Goal: Task Accomplishment & Management: Complete application form

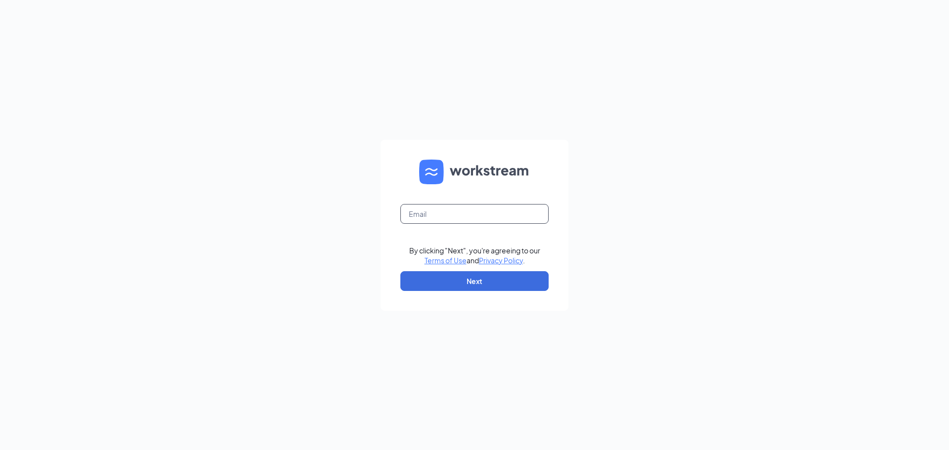
click at [437, 219] on input "text" at bounding box center [474, 214] width 148 height 20
type input "[EMAIL_ADDRESS][DOMAIN_NAME]"
click at [483, 271] on button "Next" at bounding box center [474, 281] width 148 height 20
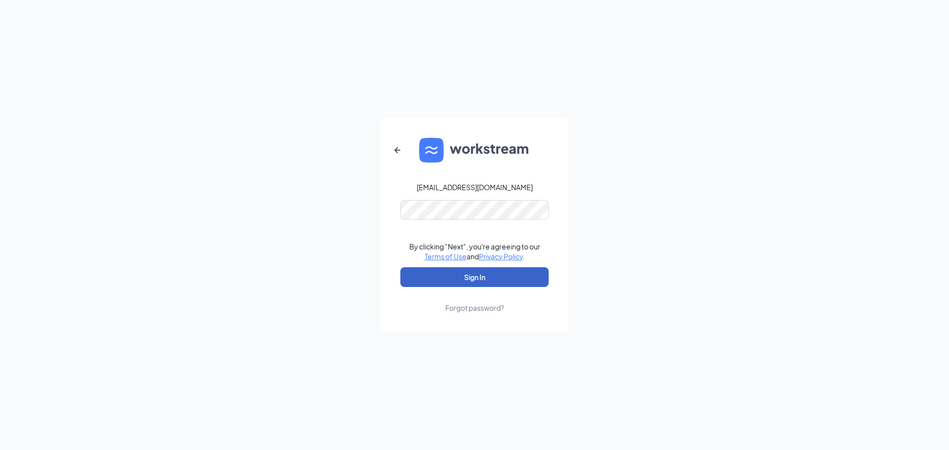
click at [480, 279] on button "Sign In" at bounding box center [474, 277] width 148 height 20
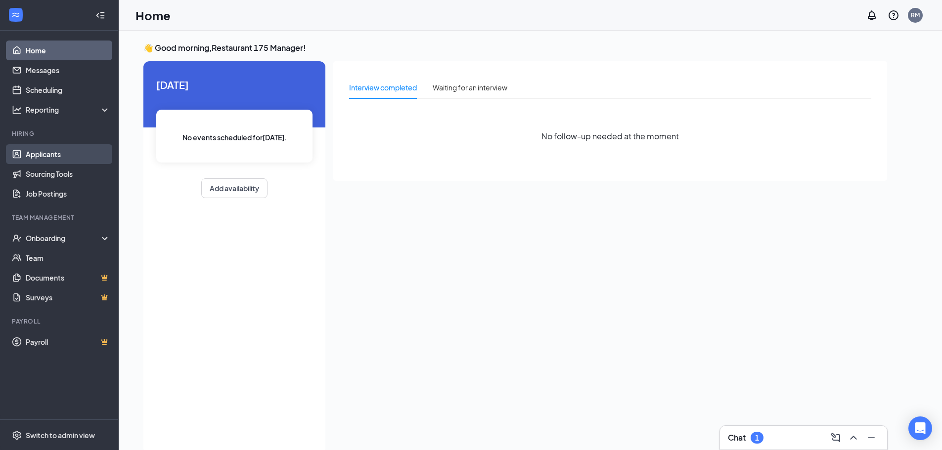
click at [63, 158] on link "Applicants" at bounding box center [68, 154] width 85 height 20
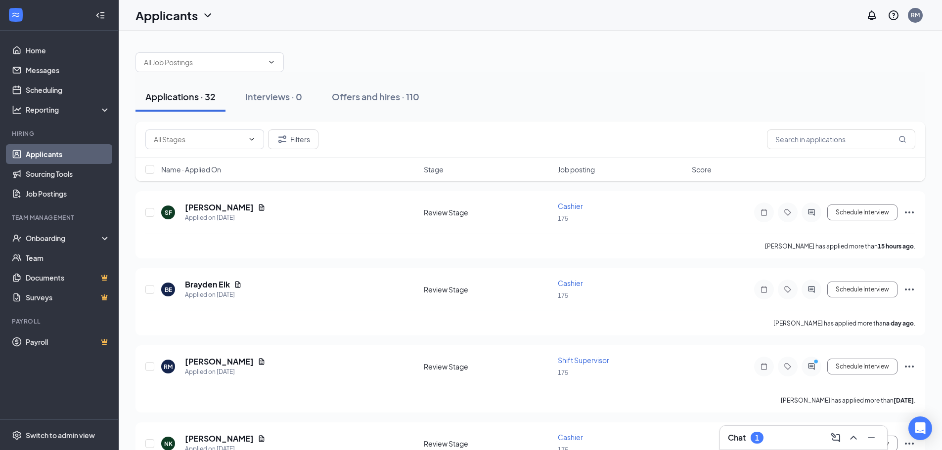
click at [66, 155] on link "Applicants" at bounding box center [68, 154] width 85 height 20
click at [72, 243] on div "Onboarding" at bounding box center [64, 238] width 76 height 10
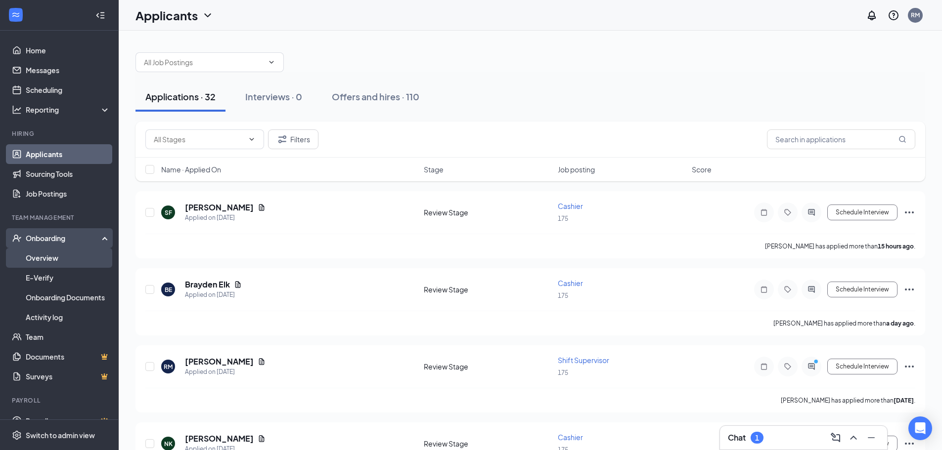
click at [75, 262] on link "Overview" at bounding box center [68, 258] width 85 height 20
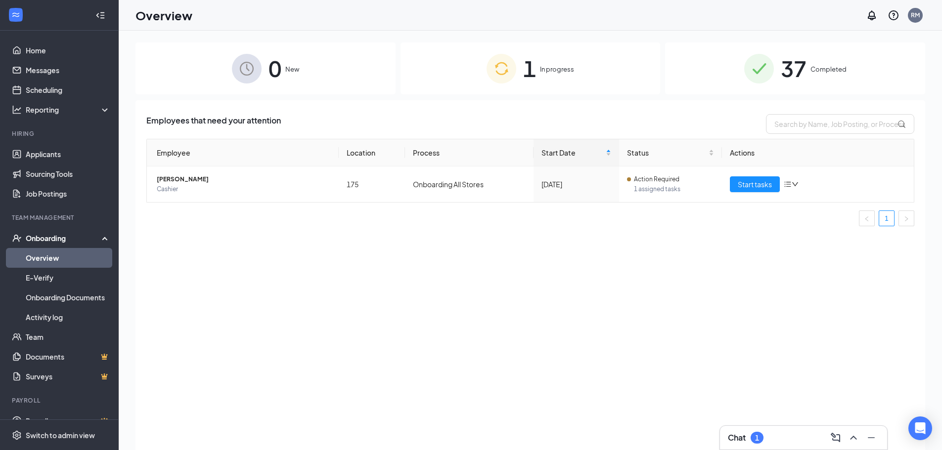
click at [621, 74] on div "1 In progress" at bounding box center [530, 69] width 260 height 52
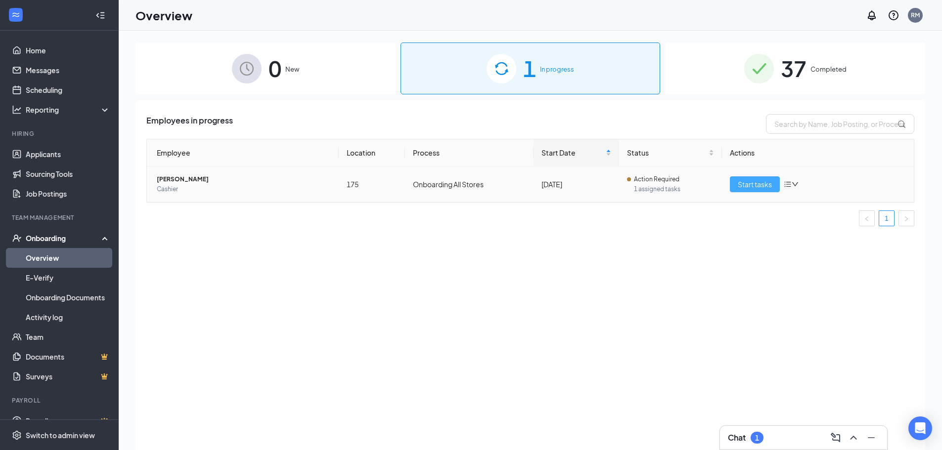
click at [762, 189] on span "Start tasks" at bounding box center [755, 184] width 34 height 11
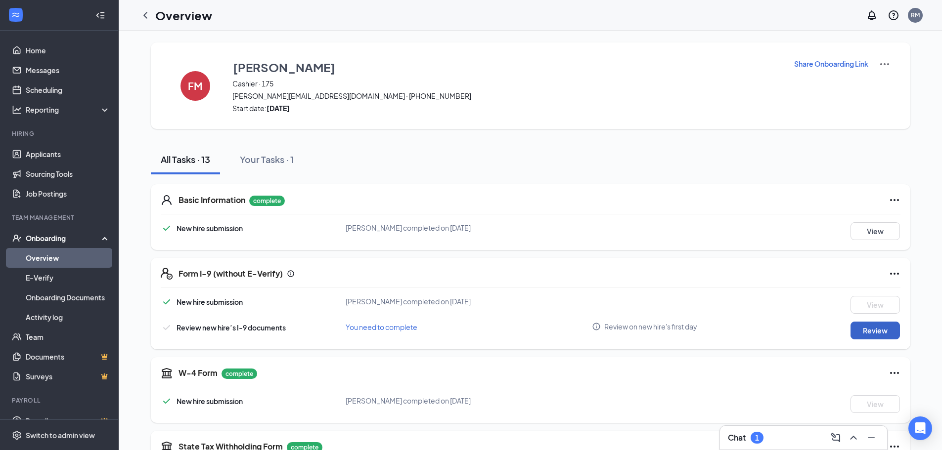
click at [875, 336] on button "Review" at bounding box center [874, 331] width 49 height 18
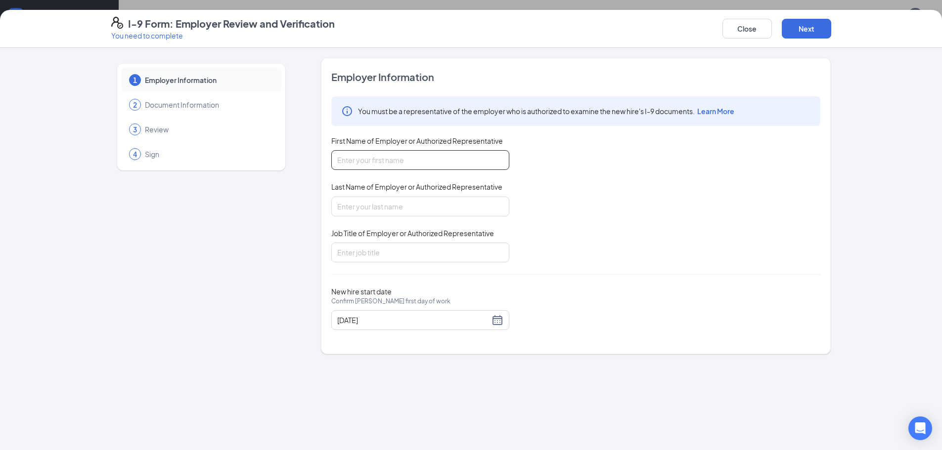
click at [404, 160] on input "First Name of Employer or Authorized Representative" at bounding box center [420, 160] width 178 height 20
type input "Jacody"
click at [395, 212] on input "Last Name of Employer or Authorized Representative" at bounding box center [420, 207] width 178 height 20
type input "Smitj"
type input "GM"
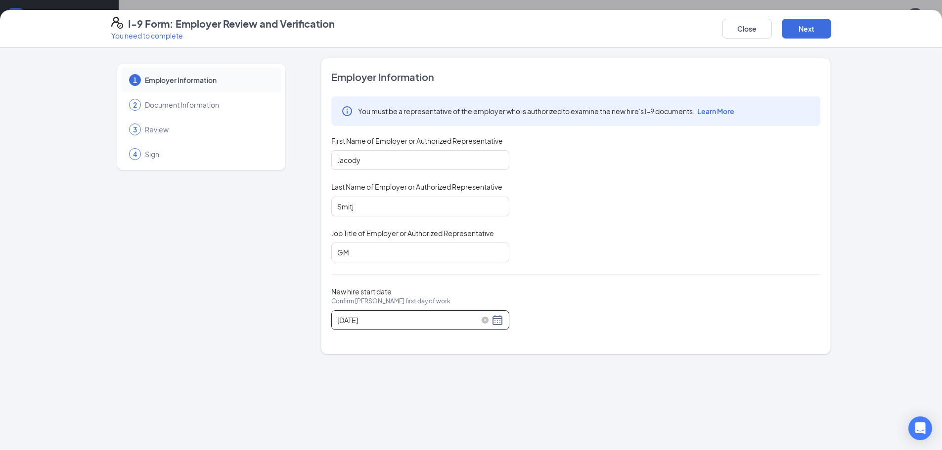
click at [393, 320] on input "09/24/2025" at bounding box center [413, 320] width 152 height 11
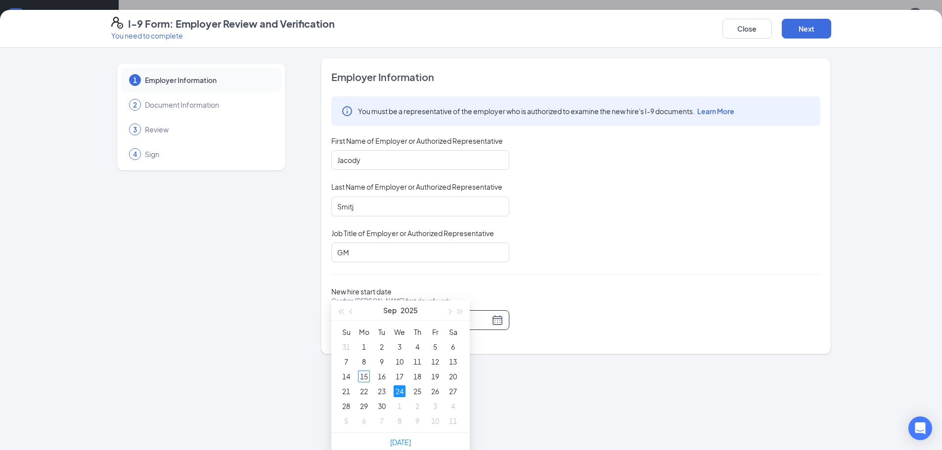
scroll to position [49, 0]
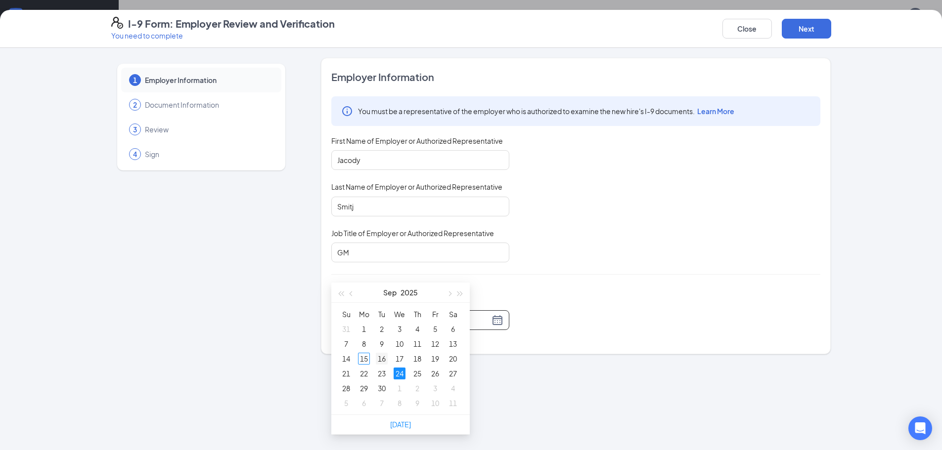
click at [380, 358] on div "16" at bounding box center [382, 359] width 12 height 12
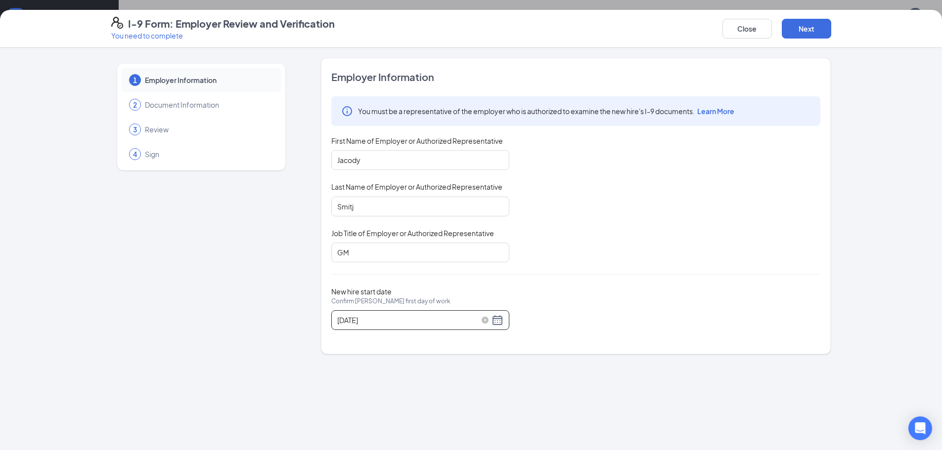
click at [396, 315] on input "09/16/2025" at bounding box center [413, 320] width 152 height 11
type input "09/16/2025"
click at [382, 404] on div "16" at bounding box center [382, 408] width 12 height 12
click at [589, 286] on div "Employer Information You must be a representative of the employer who is author…" at bounding box center [575, 206] width 489 height 272
click at [818, 21] on button "Next" at bounding box center [806, 29] width 49 height 20
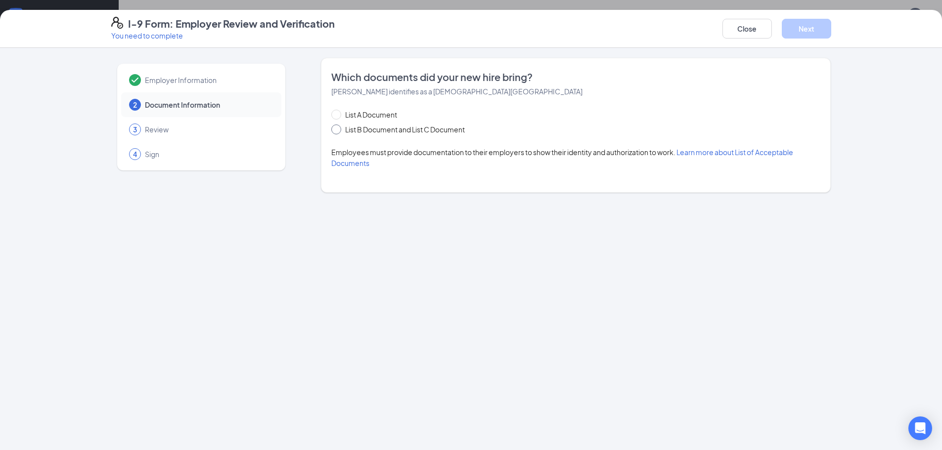
click at [338, 130] on input "List B Document and List C Document" at bounding box center [334, 128] width 7 height 7
radio input "true"
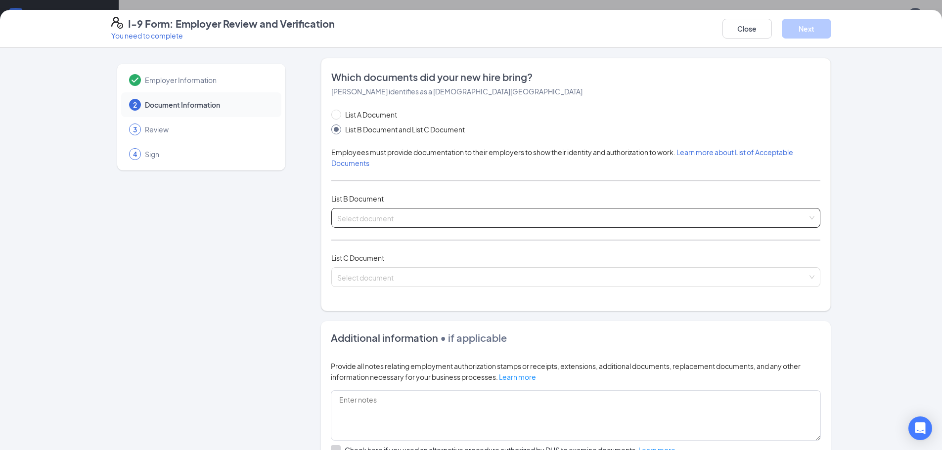
click at [623, 223] on input "search" at bounding box center [572, 216] width 470 height 15
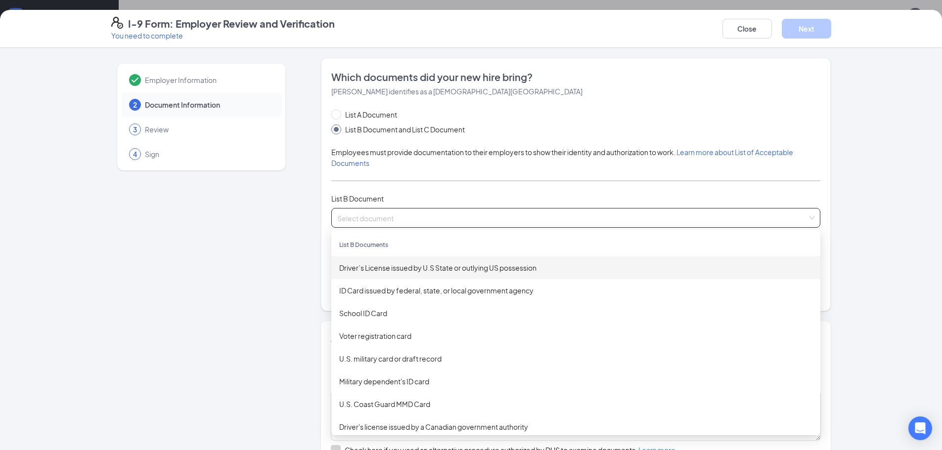
click at [482, 261] on div "Driver’s License issued by U.S State or outlying US possession" at bounding box center [575, 268] width 489 height 23
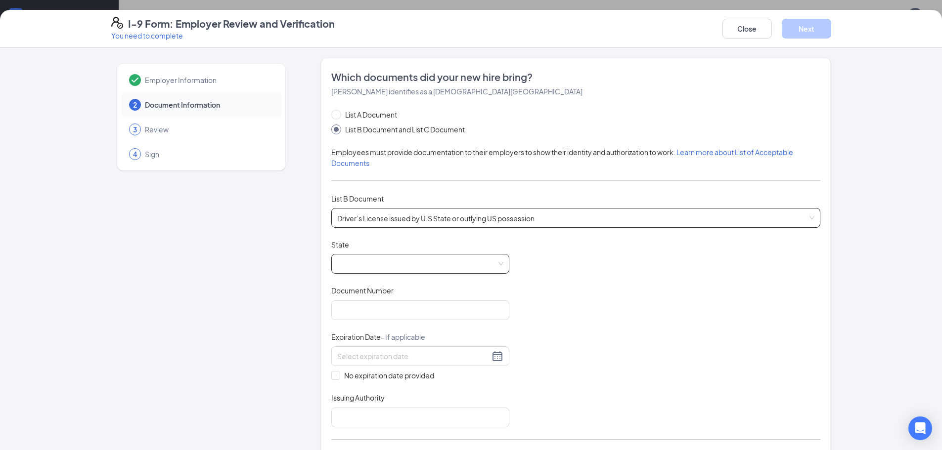
click at [432, 261] on span at bounding box center [420, 264] width 166 height 19
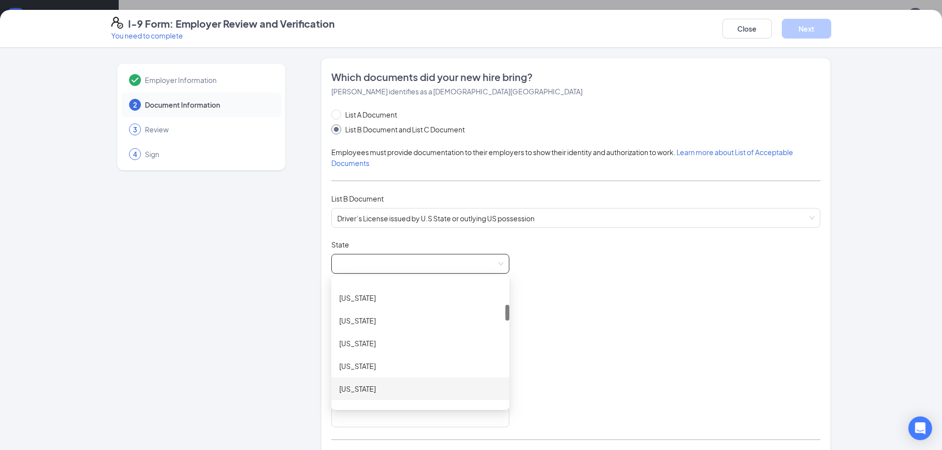
scroll to position [247, 0]
click at [394, 364] on div "Idaho" at bounding box center [420, 362] width 162 height 11
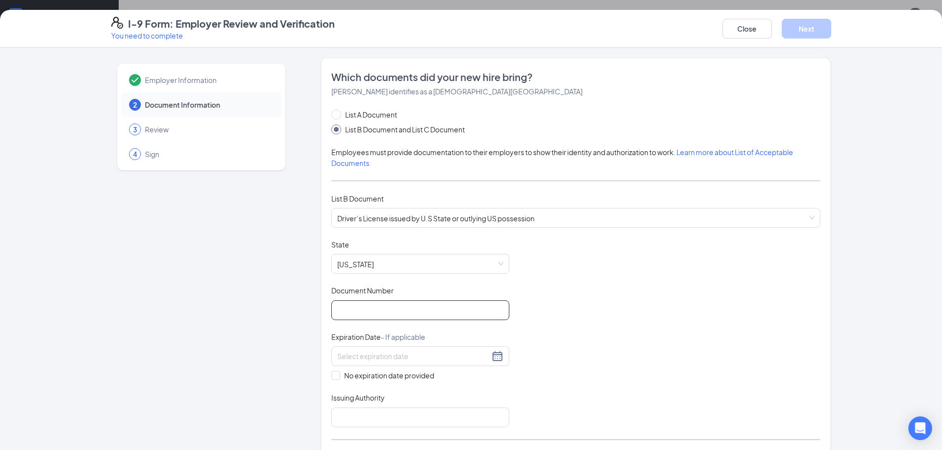
click at [392, 307] on input "Document Number" at bounding box center [420, 311] width 178 height 20
type input "AD017042K"
click at [364, 361] on input at bounding box center [413, 356] width 152 height 11
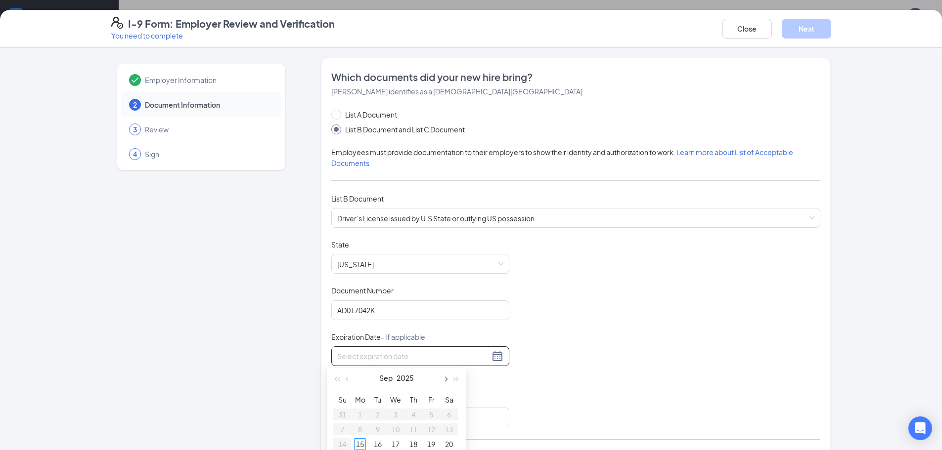
click at [444, 381] on span "button" at bounding box center [444, 379] width 5 height 5
type input "12/20/2025"
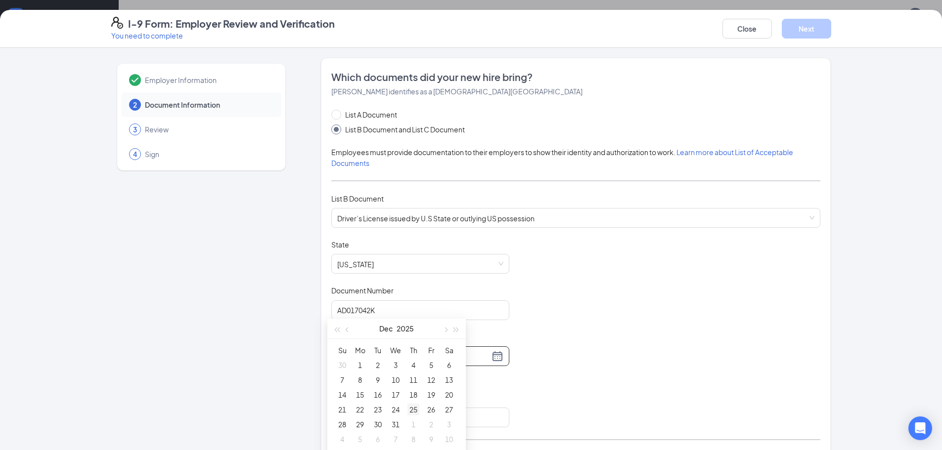
click at [413, 411] on div "25" at bounding box center [413, 410] width 12 height 12
click at [440, 353] on input "12/25/2025" at bounding box center [413, 356] width 152 height 11
type input "12/14/2025"
click at [345, 440] on div "14" at bounding box center [342, 445] width 12 height 12
click at [566, 353] on div "Document Title Driver’s License issued by U.S State or outlying US possession S…" at bounding box center [575, 334] width 489 height 188
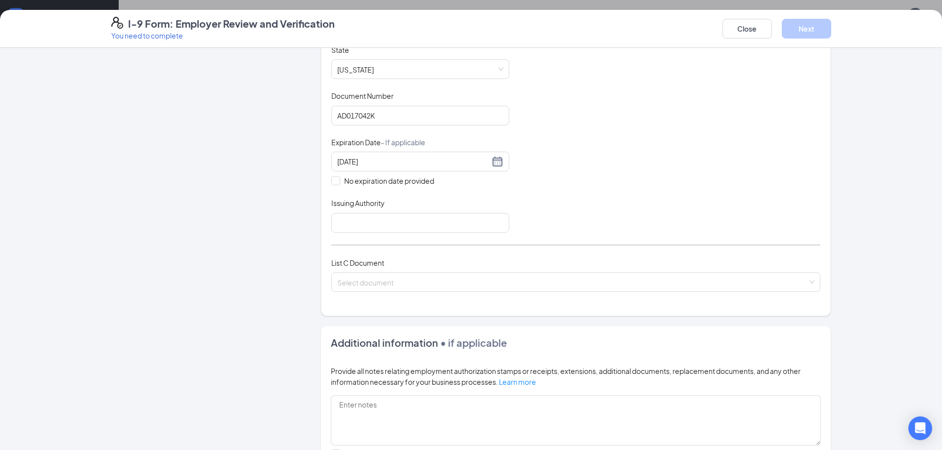
scroll to position [198, 0]
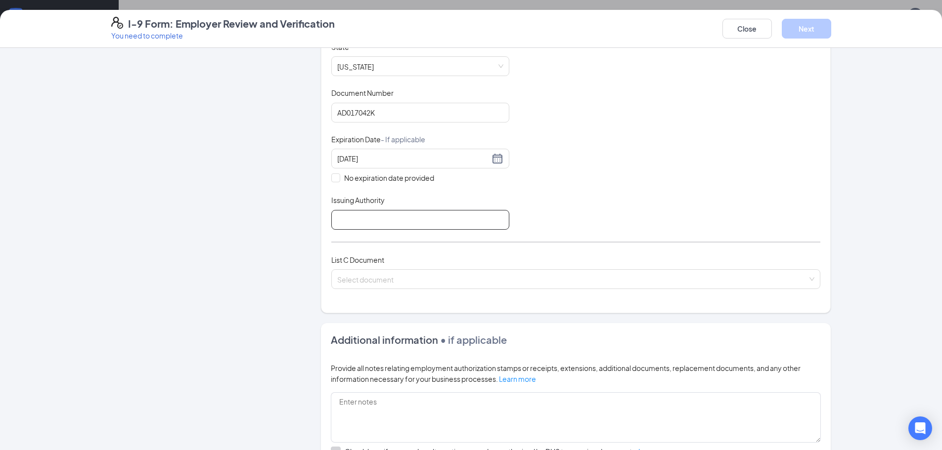
click at [380, 223] on input "Issuing Authority" at bounding box center [420, 220] width 178 height 20
type input "Idaho DMV"
click at [490, 283] on input "search" at bounding box center [572, 277] width 470 height 15
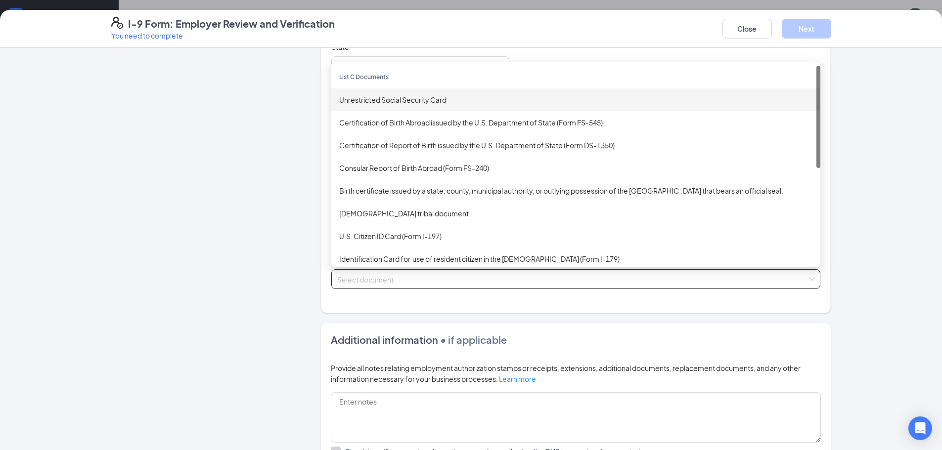
click at [451, 104] on div "Unrestricted Social Security Card" at bounding box center [575, 99] width 473 height 11
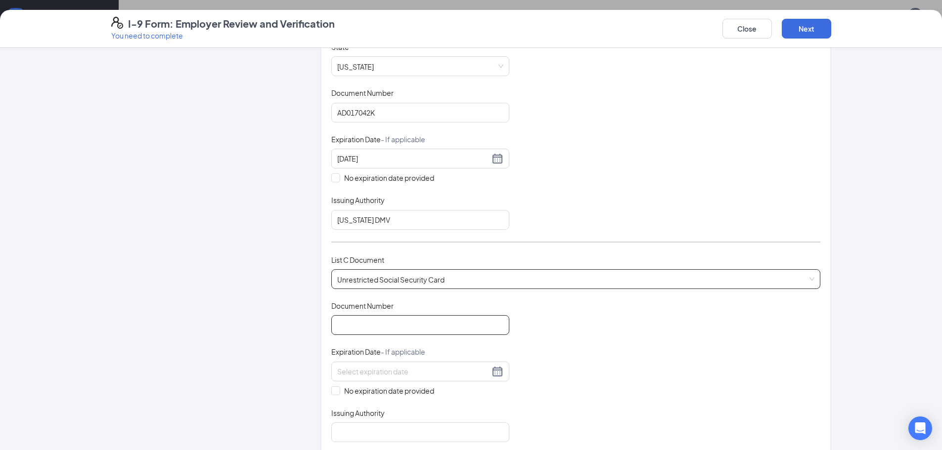
click at [405, 330] on input "Document Number" at bounding box center [420, 325] width 178 height 20
type input "646-98-7085"
click at [413, 375] on input at bounding box center [413, 371] width 152 height 11
click at [650, 352] on div "Document Title Unrestricted Social Security Card Document Number 646-98-7085 Ex…" at bounding box center [575, 371] width 489 height 141
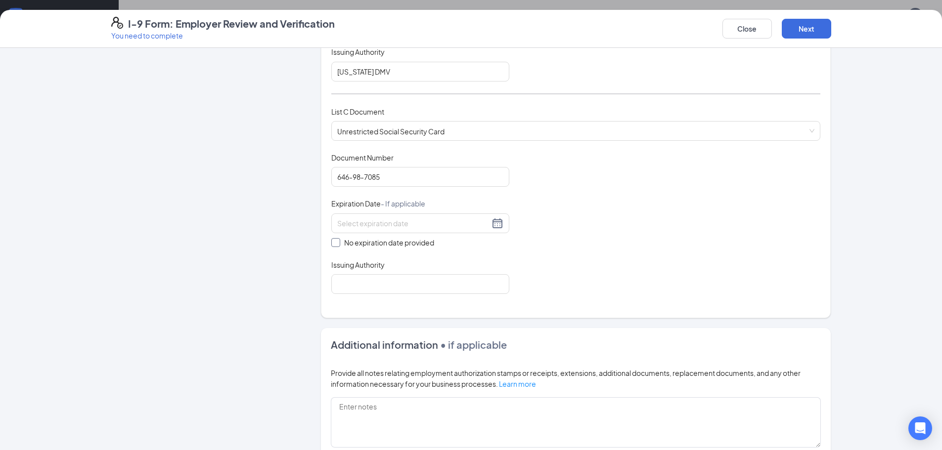
click at [333, 246] on span at bounding box center [335, 242] width 9 height 9
click at [333, 245] on input "No expiration date provided" at bounding box center [334, 241] width 7 height 7
checkbox input "true"
click at [361, 285] on input "Issuing Authority" at bounding box center [420, 286] width 178 height 20
click at [361, 286] on input "Issuing Authority" at bounding box center [420, 286] width 178 height 20
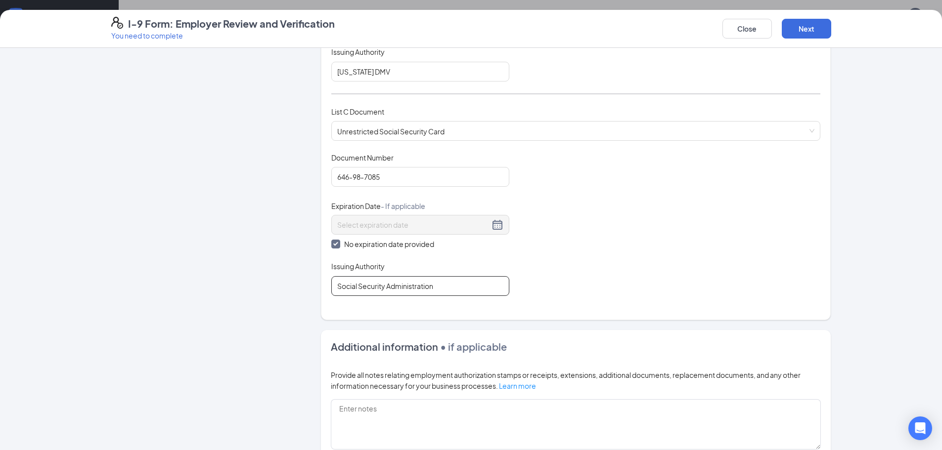
type input "Social Security Administration"
click at [681, 270] on div "Document Title Unrestricted Social Security Card Document Number 646-98-7085 Ex…" at bounding box center [575, 224] width 489 height 143
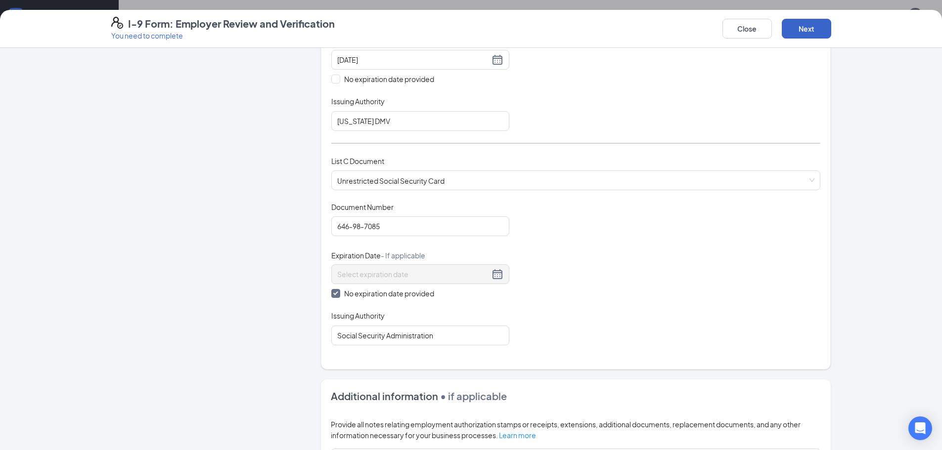
click at [820, 29] on button "Next" at bounding box center [806, 29] width 49 height 20
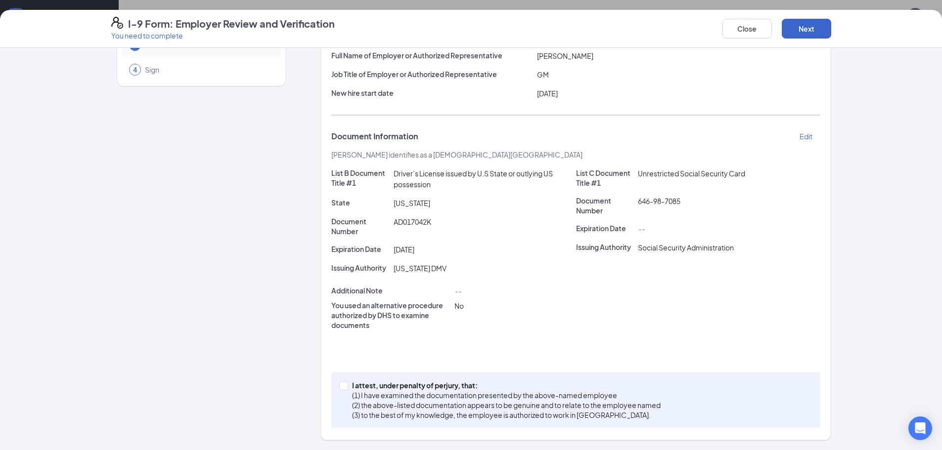
scroll to position [85, 0]
click at [342, 385] on input "I attest, under penalty of perjury, that: (1) I have examined the documentation…" at bounding box center [342, 385] width 7 height 7
checkbox input "true"
drag, startPoint x: 802, startPoint y: 32, endPoint x: 805, endPoint y: 46, distance: 14.1
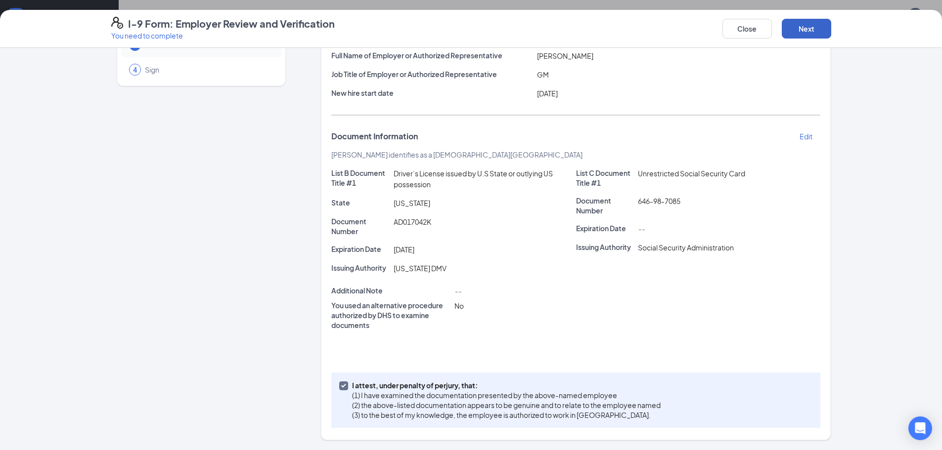
click at [802, 33] on button "Next" at bounding box center [806, 29] width 49 height 20
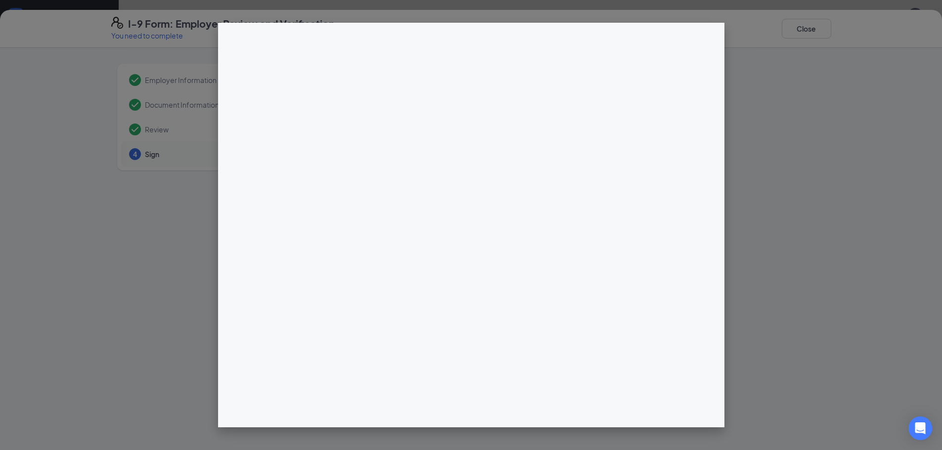
scroll to position [346, 0]
click at [468, 138] on div "I-9 Form: Employer Review and Verification You need to complete Close Employer …" at bounding box center [471, 225] width 942 height 450
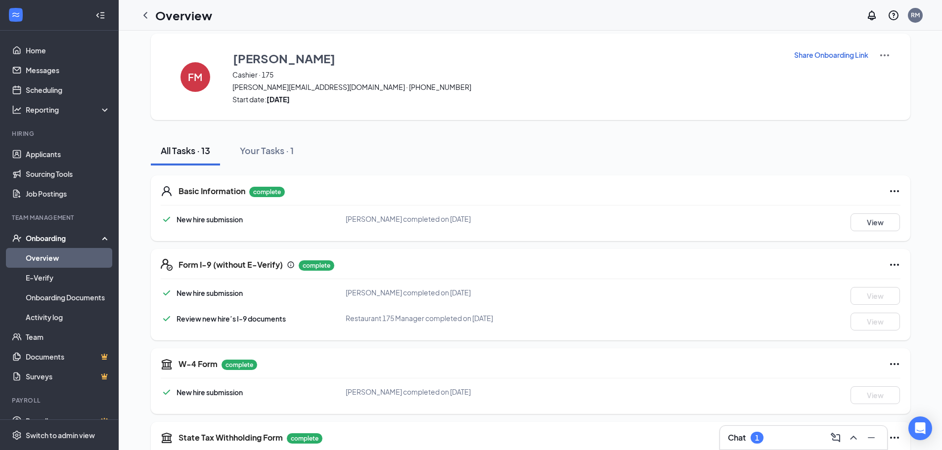
scroll to position [0, 0]
